Goal: Communication & Community: Answer question/provide support

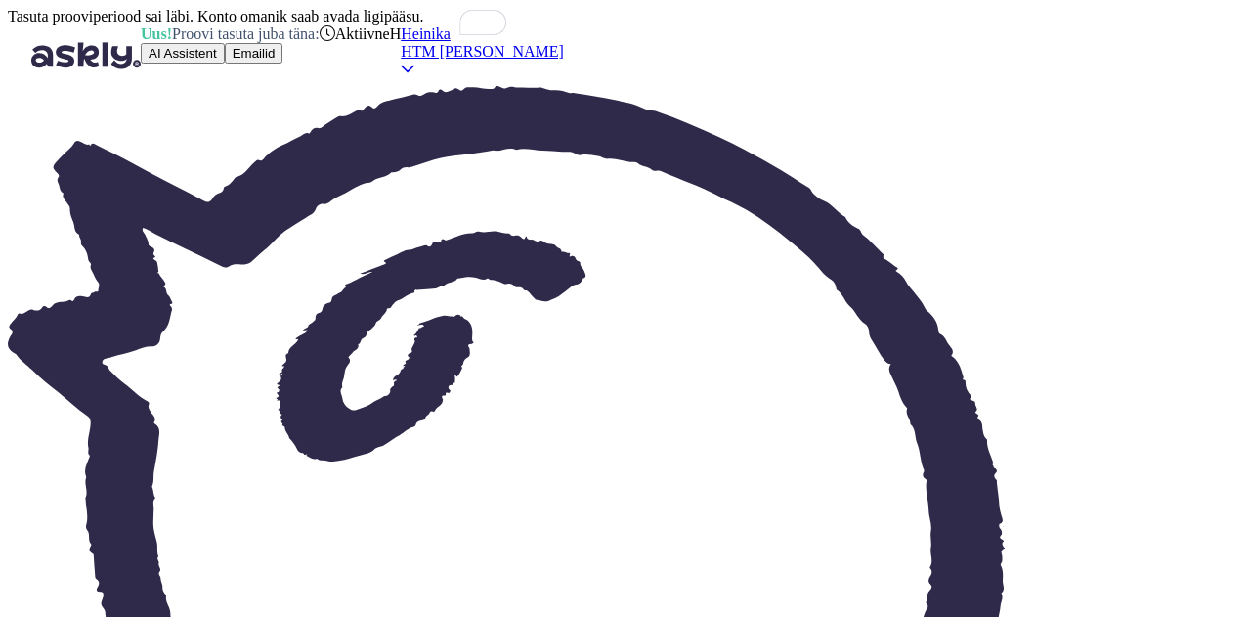
scroll to position [401, 0]
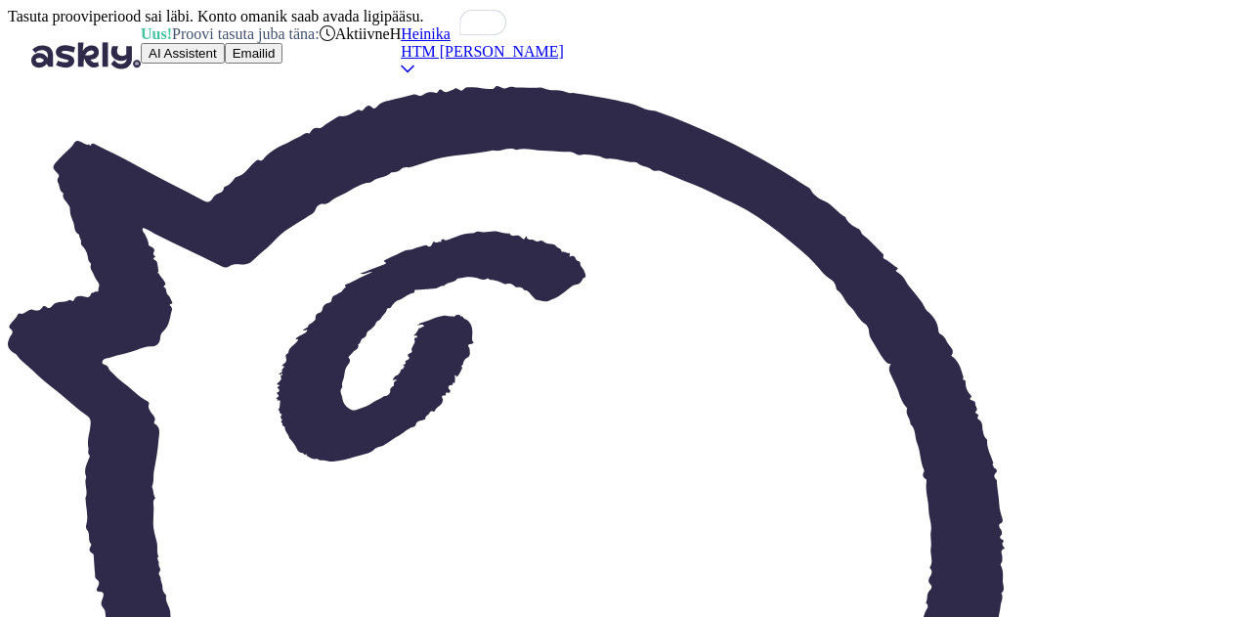
drag, startPoint x: 1155, startPoint y: 454, endPoint x: 952, endPoint y: 457, distance: 203.3
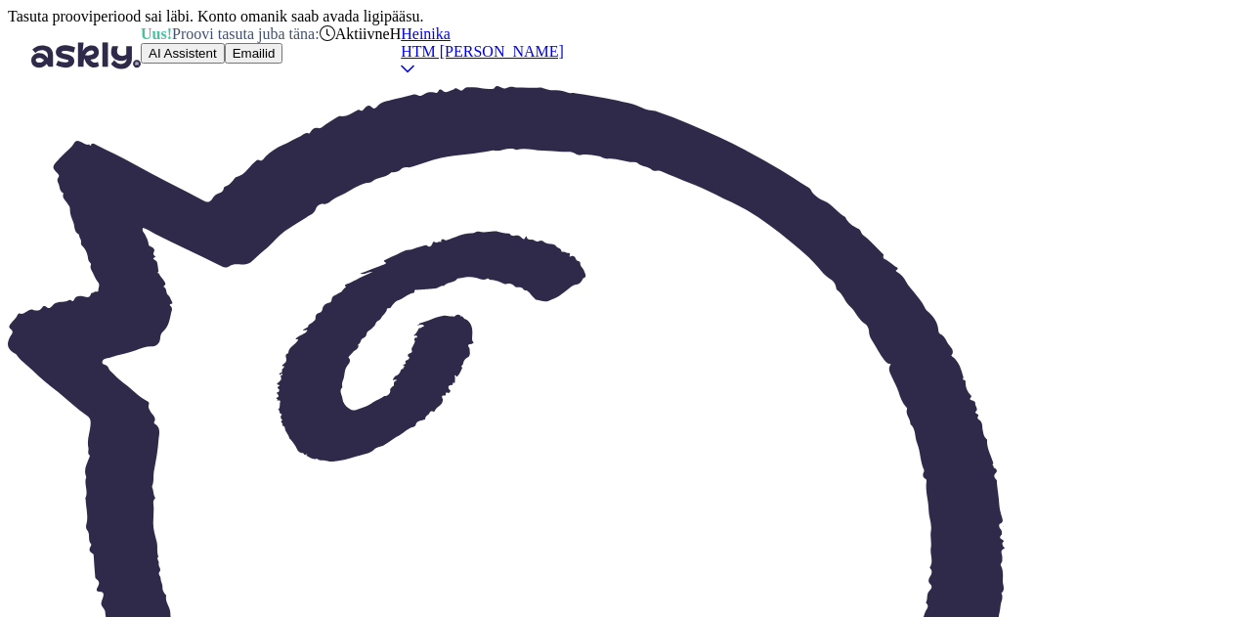
copy p "[EMAIL_ADDRESS][DOMAIN_NAME]"
drag, startPoint x: 455, startPoint y: 525, endPoint x: 877, endPoint y: 531, distance: 421.3
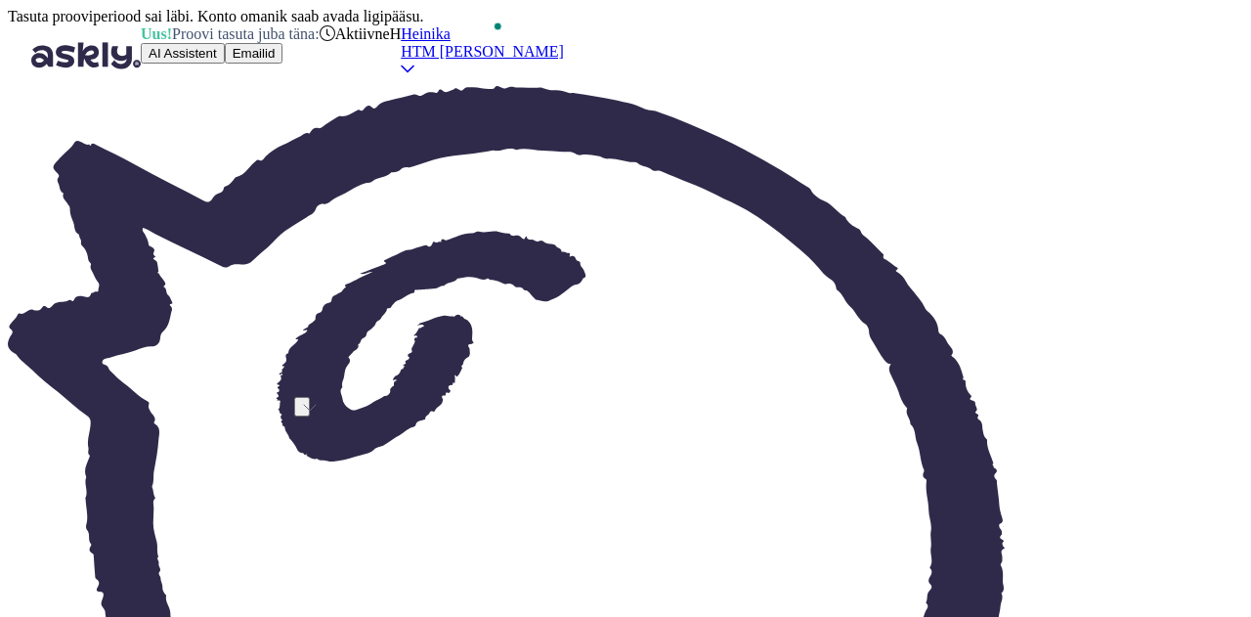
paste textarea "Aitäh meile kirjutamast! Tänud, et tunned HOIA homespa vastu huvi, meil on sell…"
drag, startPoint x: 488, startPoint y: 488, endPoint x: 415, endPoint y: 494, distance: 72.6
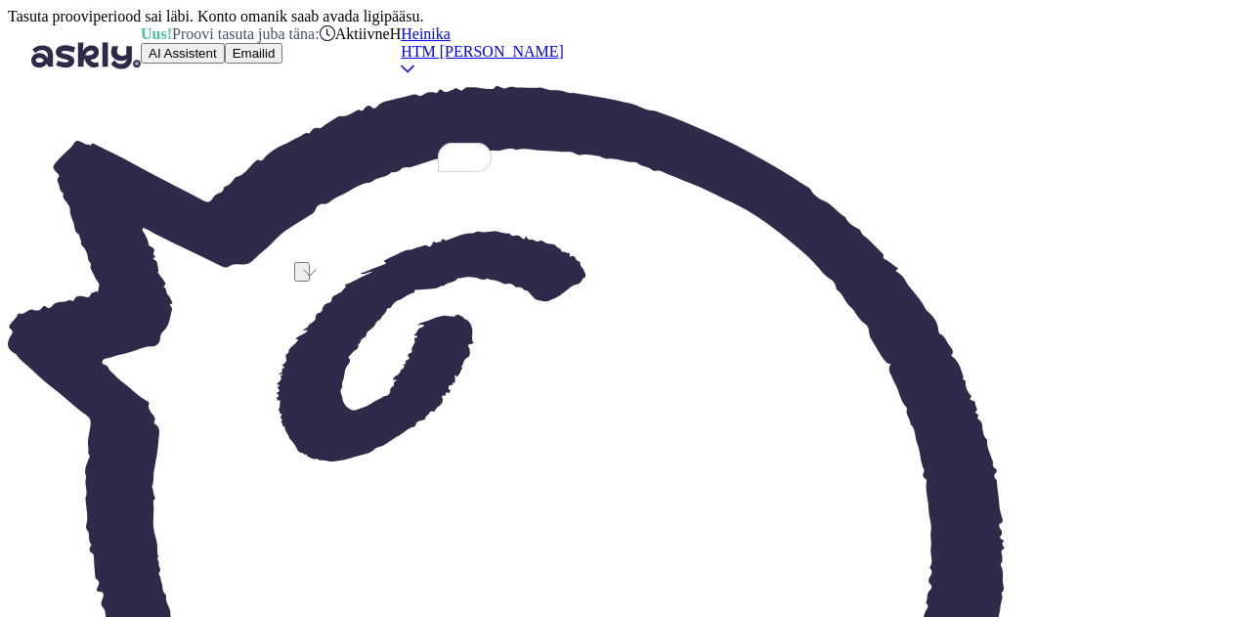
type textarea "[PERSON_NAME] [PERSON_NAME] kirjutamast! Tänud, et tunned HOIA homespa vastu hu…"
